Goal: Task Accomplishment & Management: Manage account settings

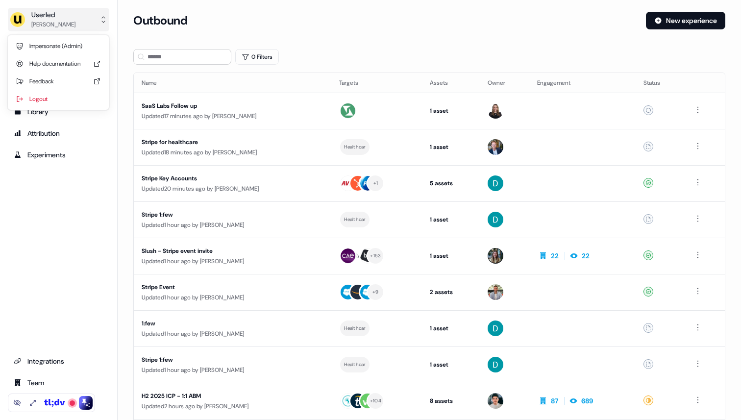
click at [87, 22] on button "Userled [PERSON_NAME]" at bounding box center [58, 20] width 101 height 24
click at [81, 40] on div "Impersonate (Admin)" at bounding box center [58, 46] width 93 height 18
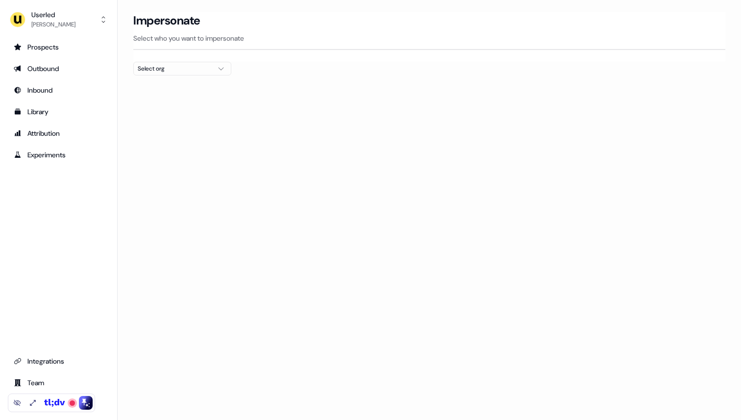
click at [159, 65] on div "Select org" at bounding box center [174, 69] width 73 height 10
type input "*****"
click at [157, 103] on div "Intentsify" at bounding box center [182, 104] width 97 height 16
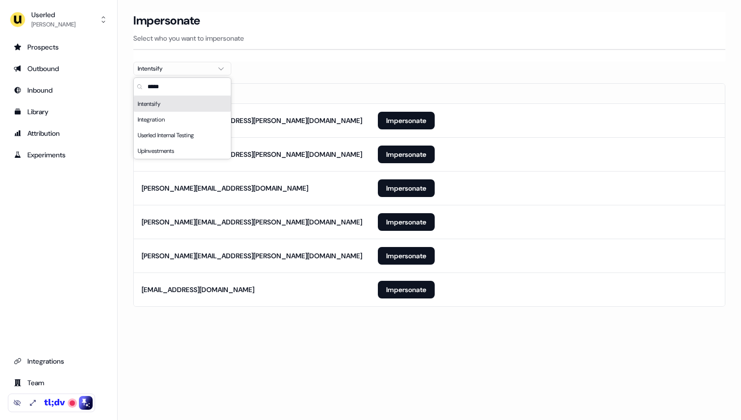
click at [298, 63] on section "Loading... Impersonate Select who you want to impersonate Intentsify Email [PER…" at bounding box center [429, 173] width 623 height 322
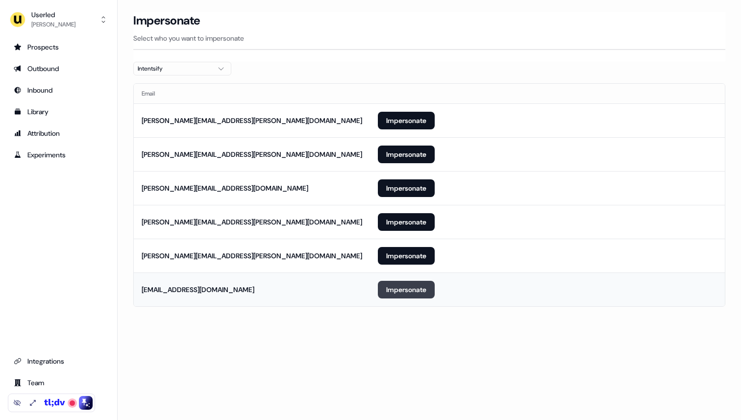
click at [406, 293] on button "Impersonate" at bounding box center [406, 290] width 57 height 18
